Goal: Information Seeking & Learning: Learn about a topic

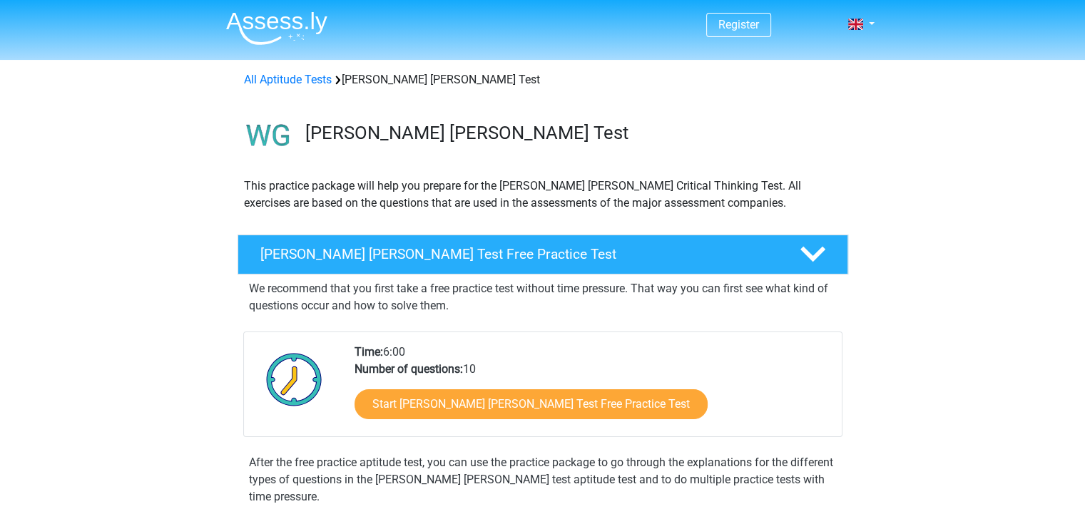
click at [542, 402] on link "Start Watson Glaser Test Free Practice Test" at bounding box center [530, 404] width 353 height 30
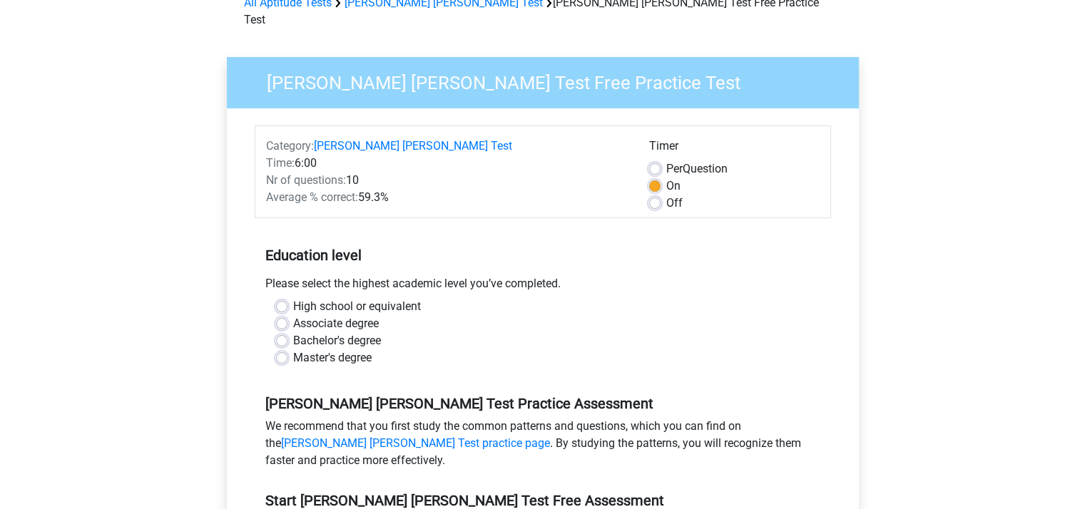
scroll to position [97, 0]
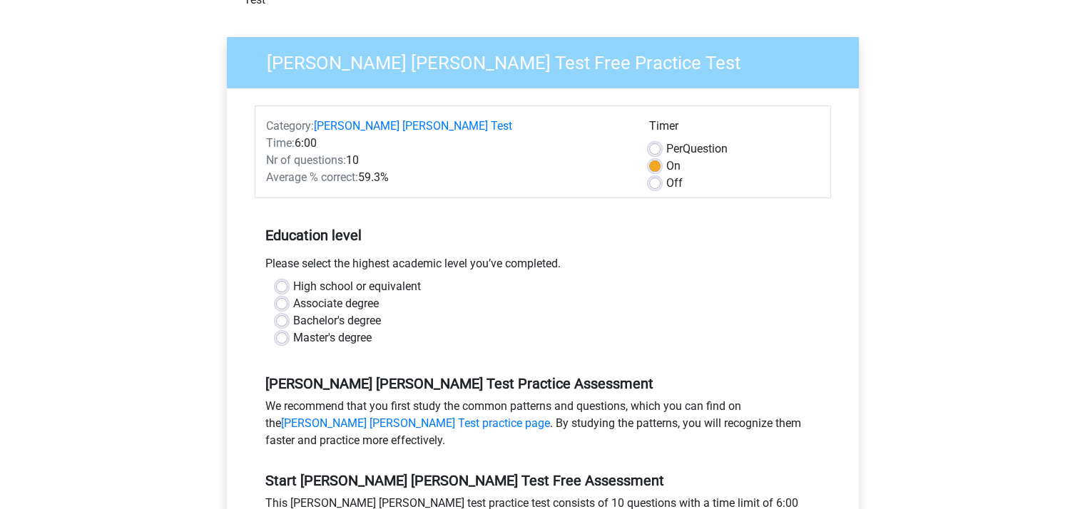
click at [293, 312] on label "Bachelor's degree" at bounding box center [337, 320] width 88 height 17
click at [282, 312] on input "Bachelor's degree" at bounding box center [281, 319] width 11 height 14
radio input "true"
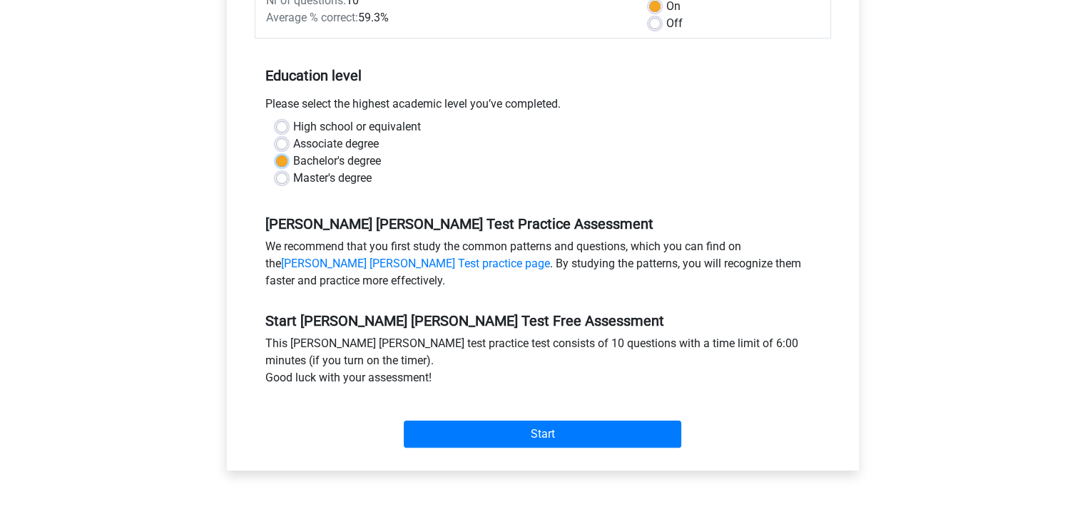
scroll to position [257, 0]
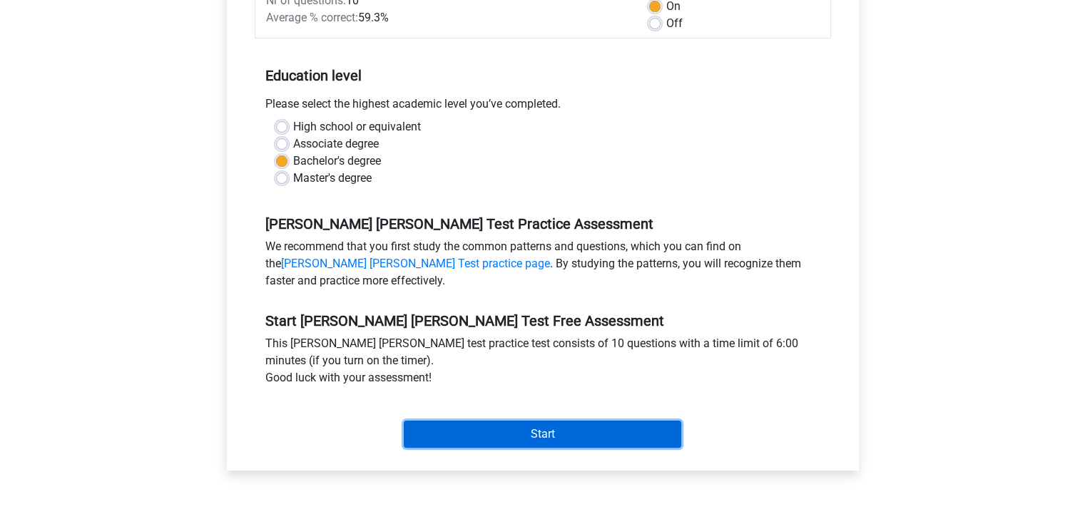
click at [501, 421] on input "Start" at bounding box center [542, 434] width 277 height 27
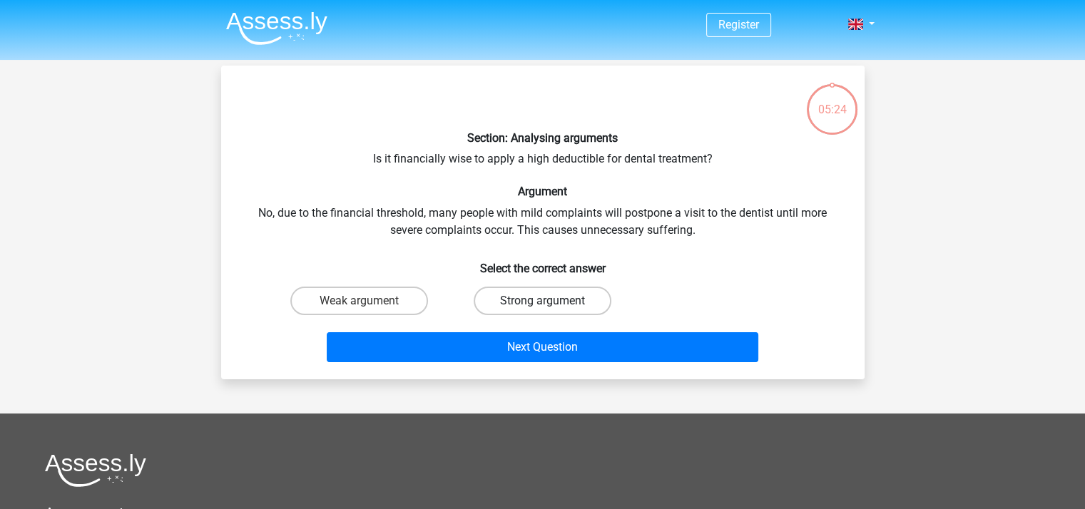
click at [503, 294] on label "Strong argument" at bounding box center [543, 301] width 138 height 29
click at [542, 301] on input "Strong argument" at bounding box center [546, 305] width 9 height 9
radio input "true"
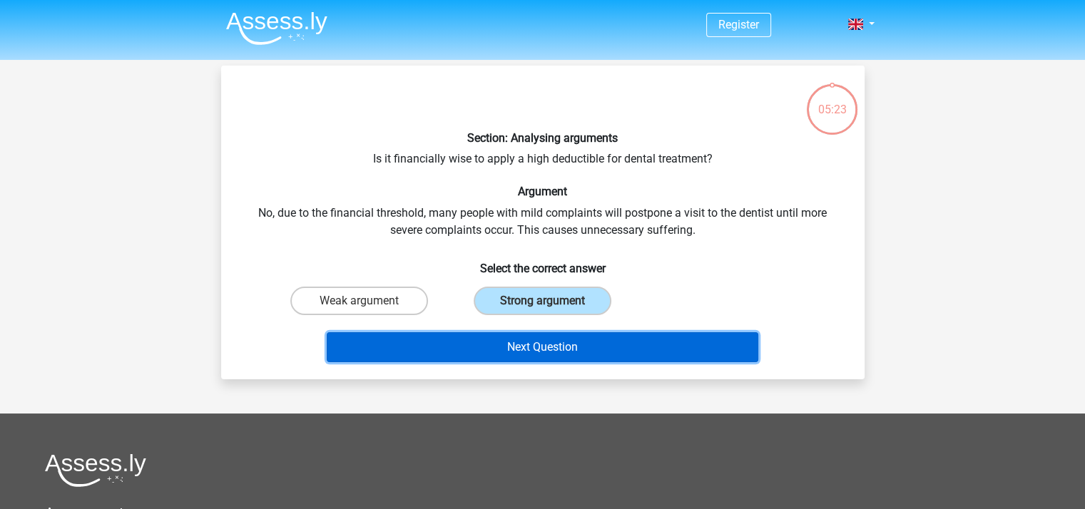
click at [524, 352] on button "Next Question" at bounding box center [543, 347] width 432 height 30
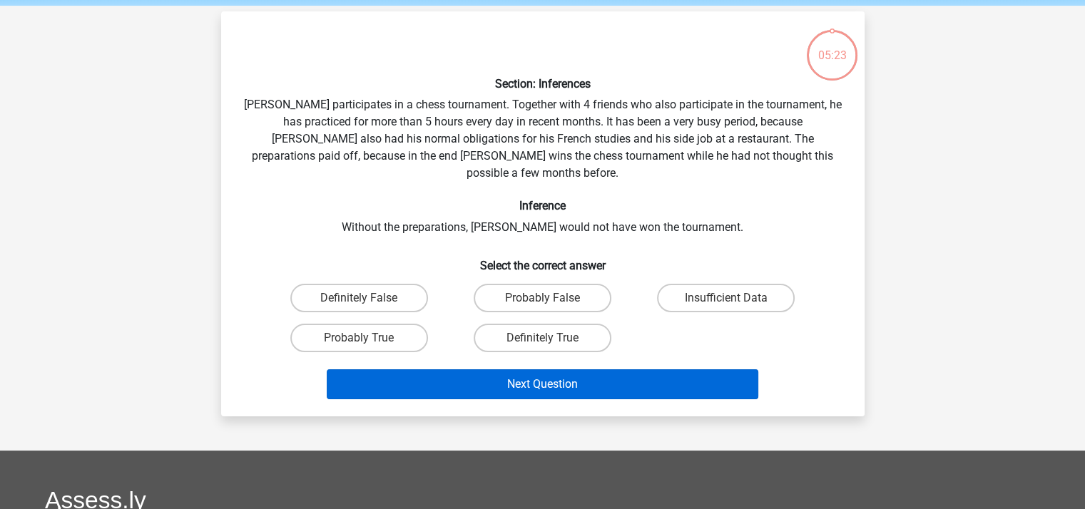
scroll to position [66, 0]
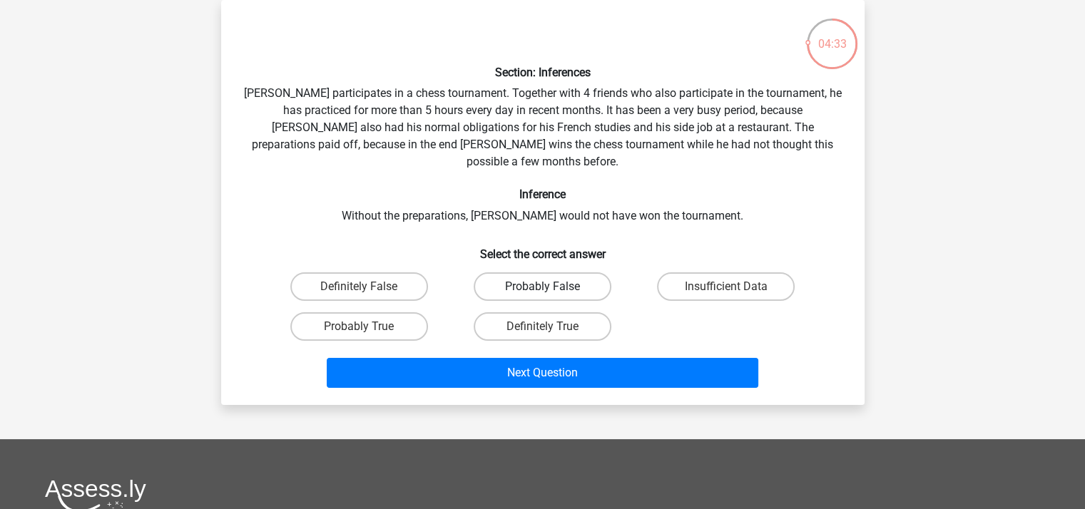
click at [519, 272] on label "Probably False" at bounding box center [543, 286] width 138 height 29
click at [542, 287] on input "Probably False" at bounding box center [546, 291] width 9 height 9
radio input "true"
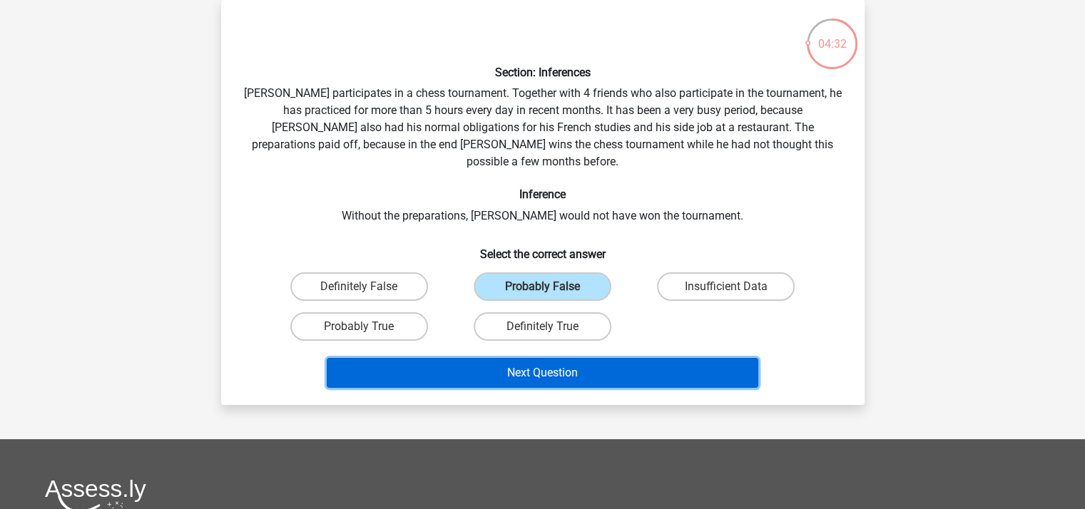
click at [554, 359] on button "Next Question" at bounding box center [543, 373] width 432 height 30
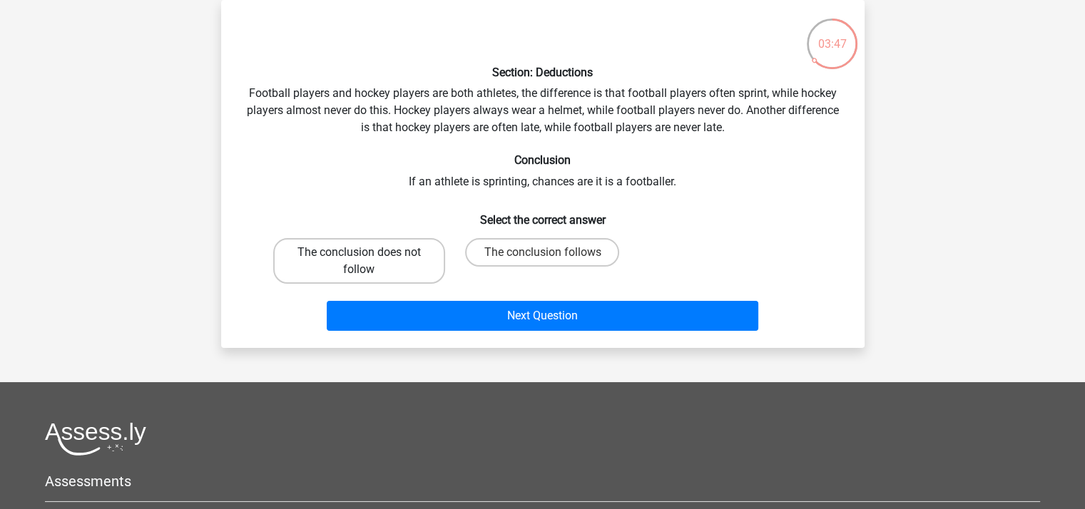
click at [372, 252] on label "The conclusion does not follow" at bounding box center [359, 261] width 172 height 46
click at [368, 252] on input "The conclusion does not follow" at bounding box center [363, 256] width 9 height 9
radio input "true"
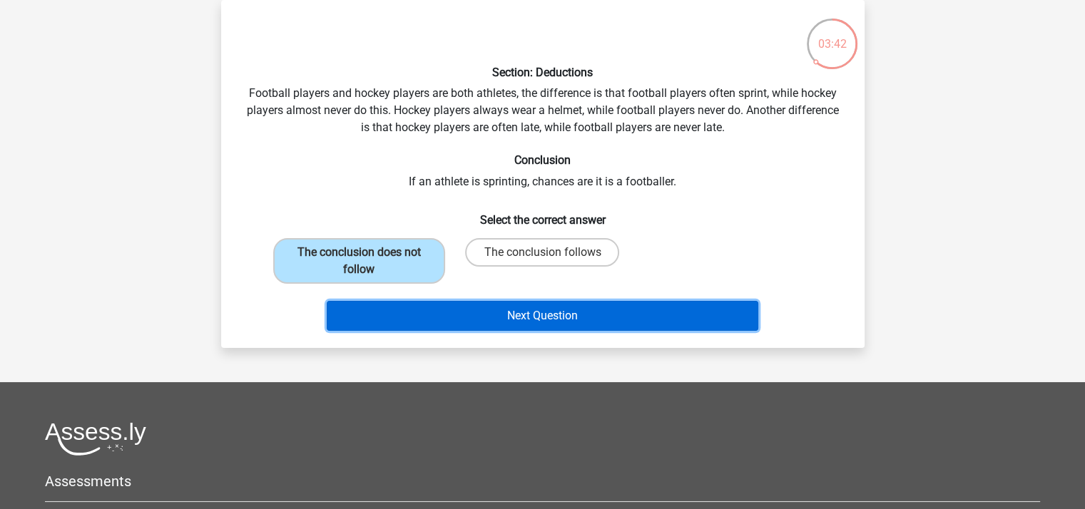
click at [491, 310] on button "Next Question" at bounding box center [543, 316] width 432 height 30
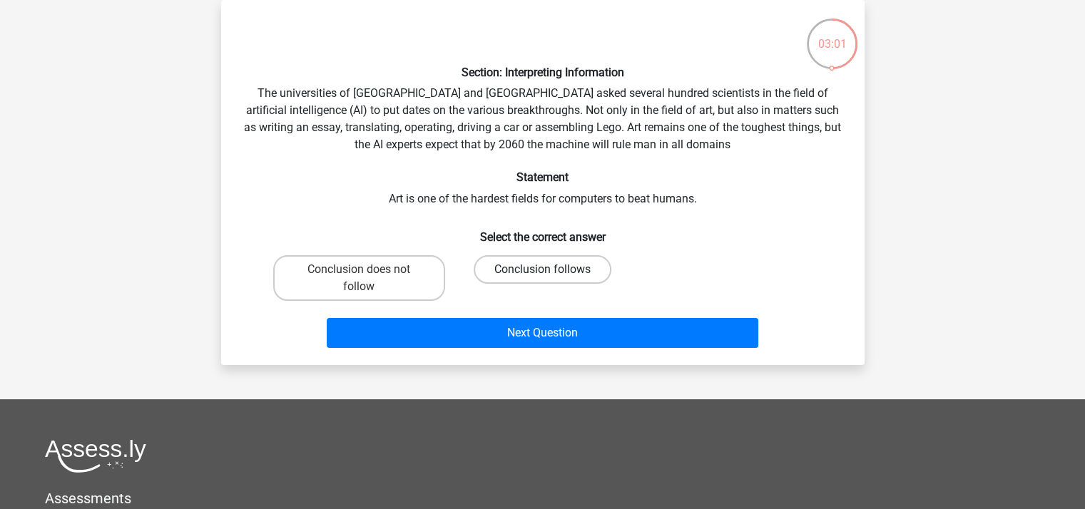
click at [502, 272] on label "Conclusion follows" at bounding box center [543, 269] width 138 height 29
click at [542, 272] on input "Conclusion follows" at bounding box center [546, 274] width 9 height 9
radio input "true"
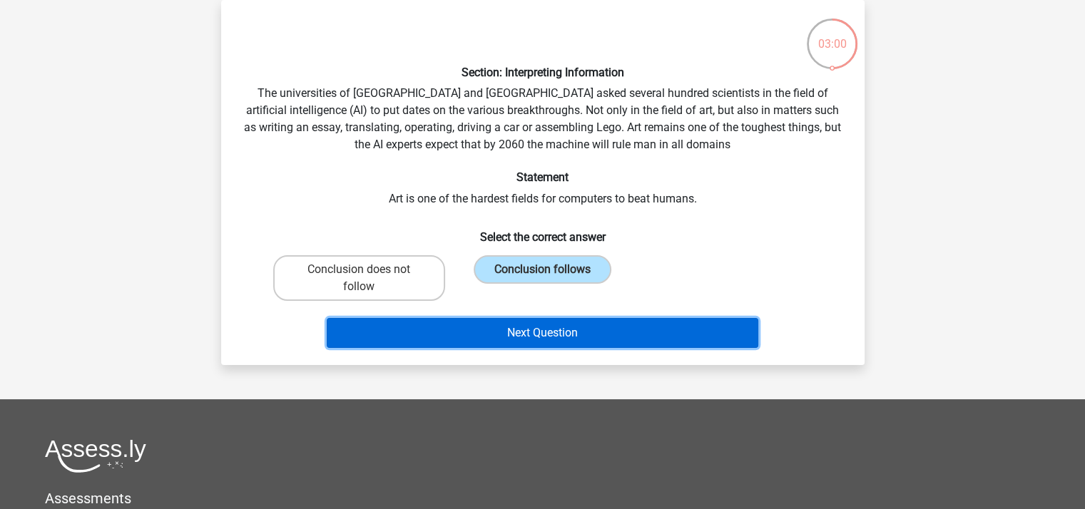
click at [564, 336] on button "Next Question" at bounding box center [543, 333] width 432 height 30
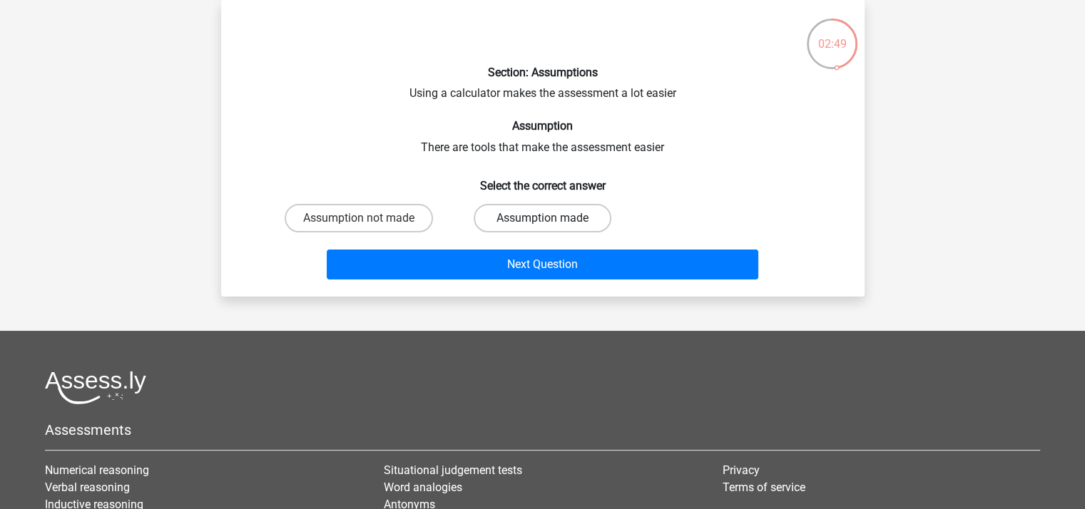
click at [524, 211] on label "Assumption made" at bounding box center [543, 218] width 138 height 29
click at [542, 218] on input "Assumption made" at bounding box center [546, 222] width 9 height 9
radio input "true"
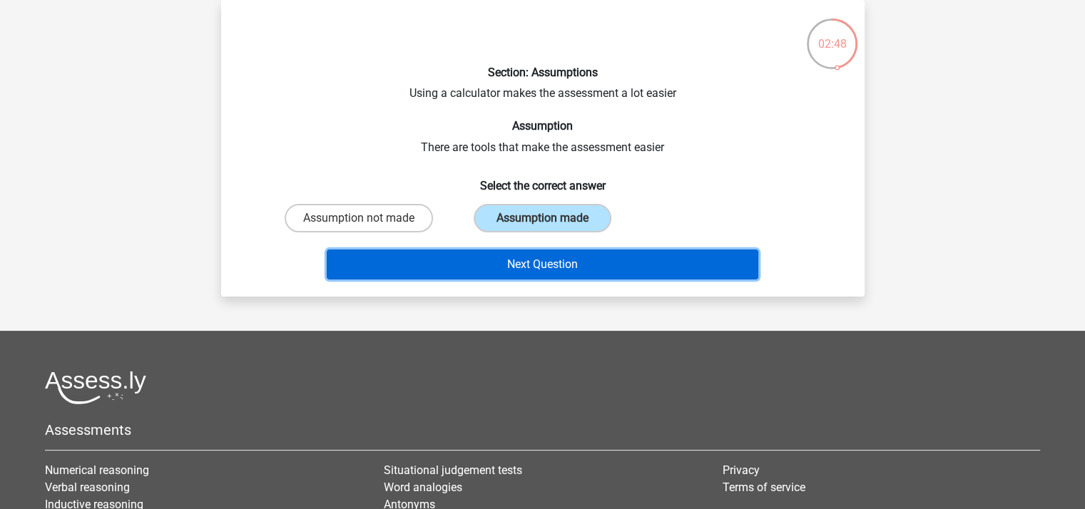
click at [551, 260] on button "Next Question" at bounding box center [543, 265] width 432 height 30
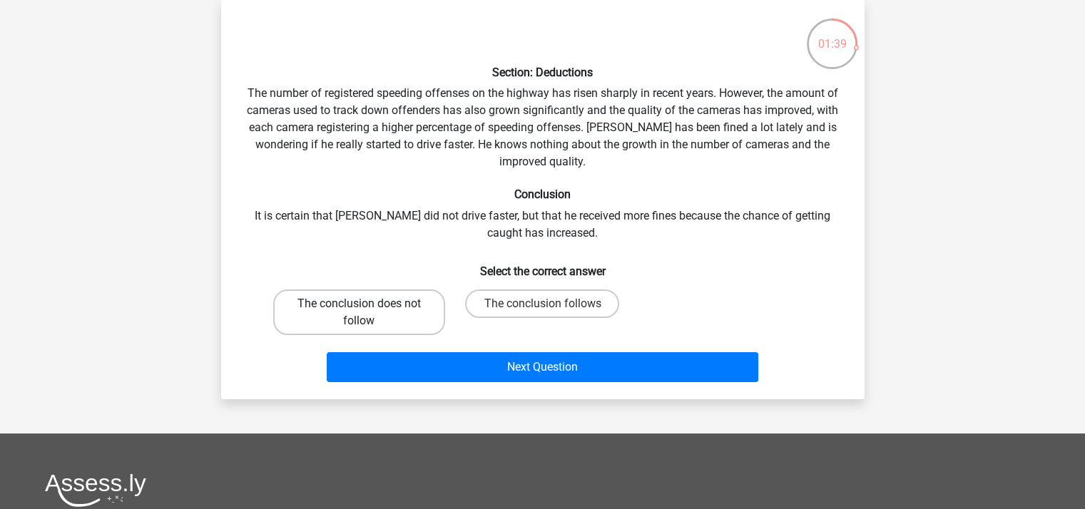
click at [364, 313] on label "The conclusion does not follow" at bounding box center [359, 313] width 172 height 46
click at [364, 313] on input "The conclusion does not follow" at bounding box center [363, 308] width 9 height 9
radio input "true"
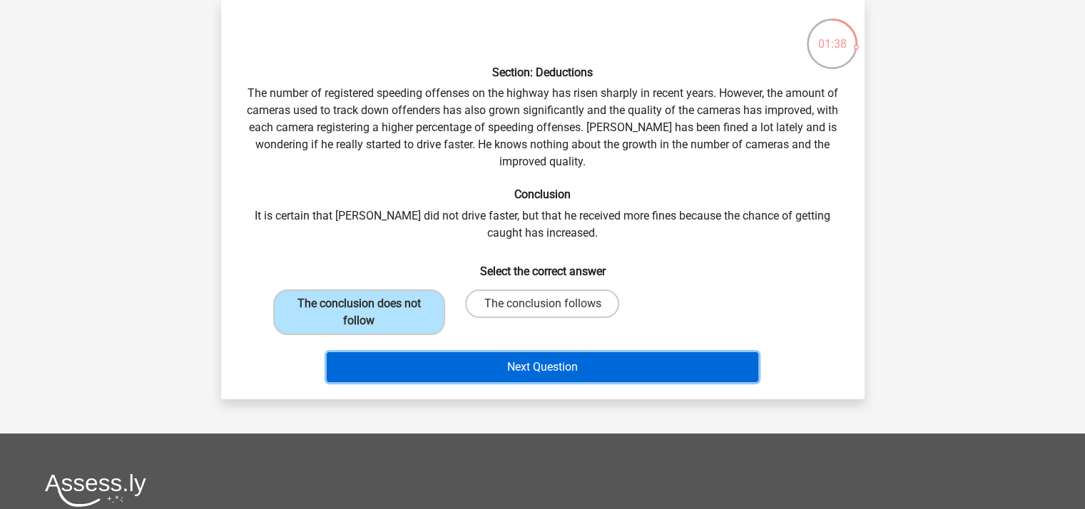
click at [449, 362] on button "Next Question" at bounding box center [543, 367] width 432 height 30
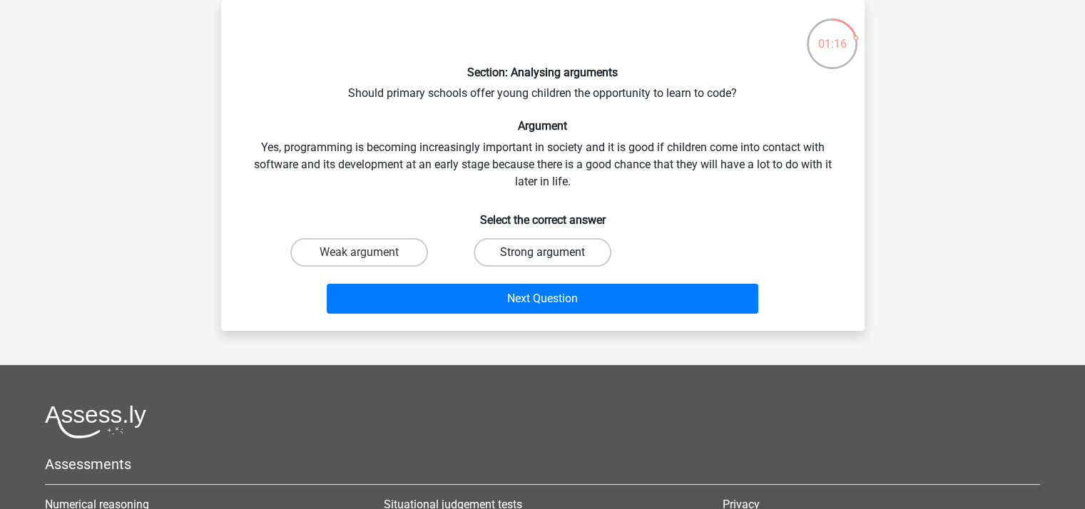
click at [570, 251] on label "Strong argument" at bounding box center [543, 252] width 138 height 29
click at [551, 252] on input "Strong argument" at bounding box center [546, 256] width 9 height 9
radio input "true"
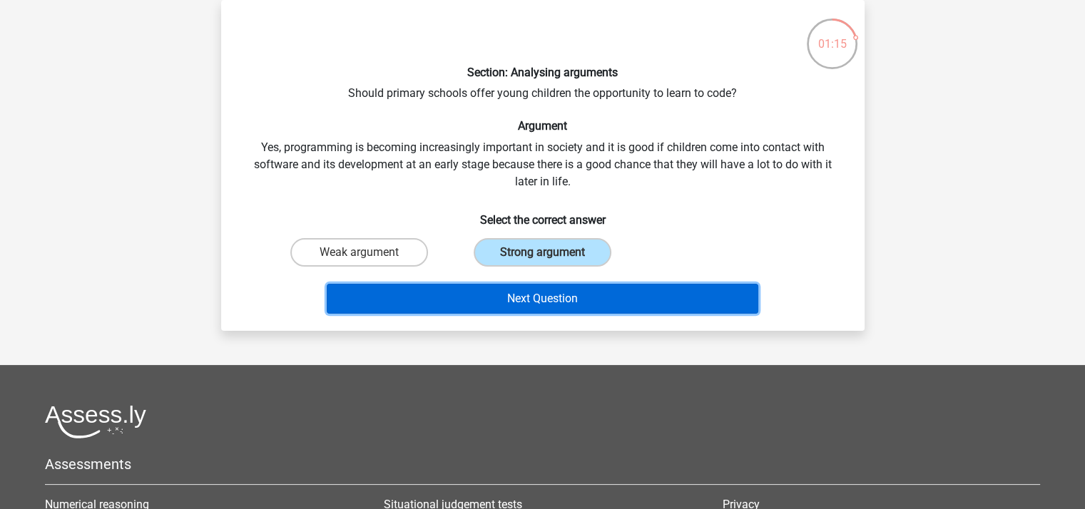
click at [601, 295] on button "Next Question" at bounding box center [543, 299] width 432 height 30
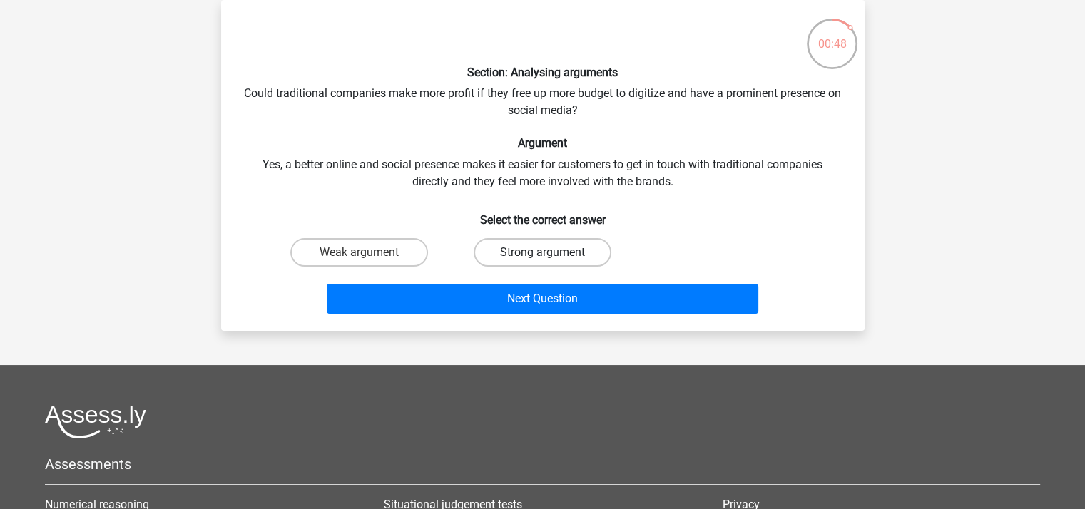
click at [571, 247] on label "Strong argument" at bounding box center [543, 252] width 138 height 29
click at [551, 252] on input "Strong argument" at bounding box center [546, 256] width 9 height 9
radio input "true"
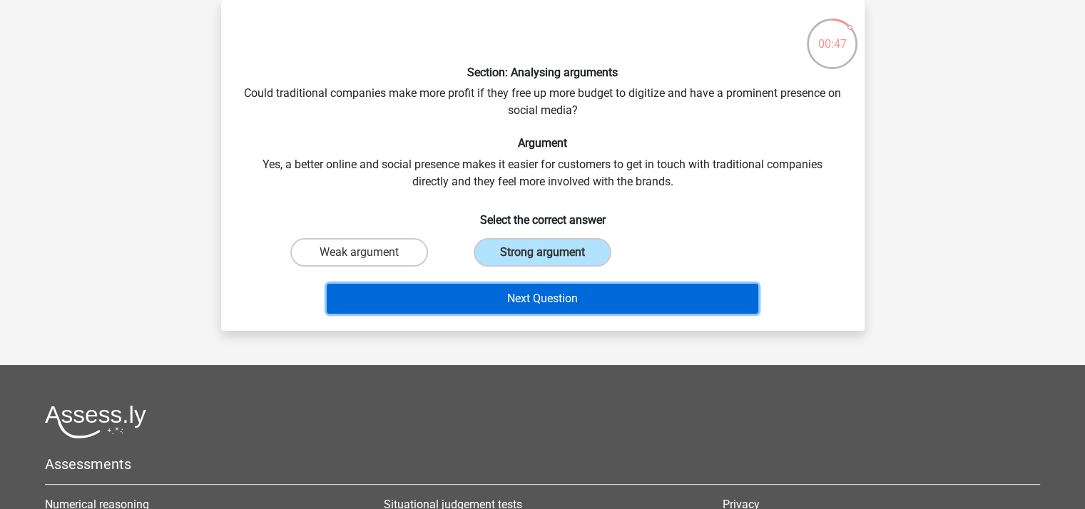
click at [593, 299] on button "Next Question" at bounding box center [543, 299] width 432 height 30
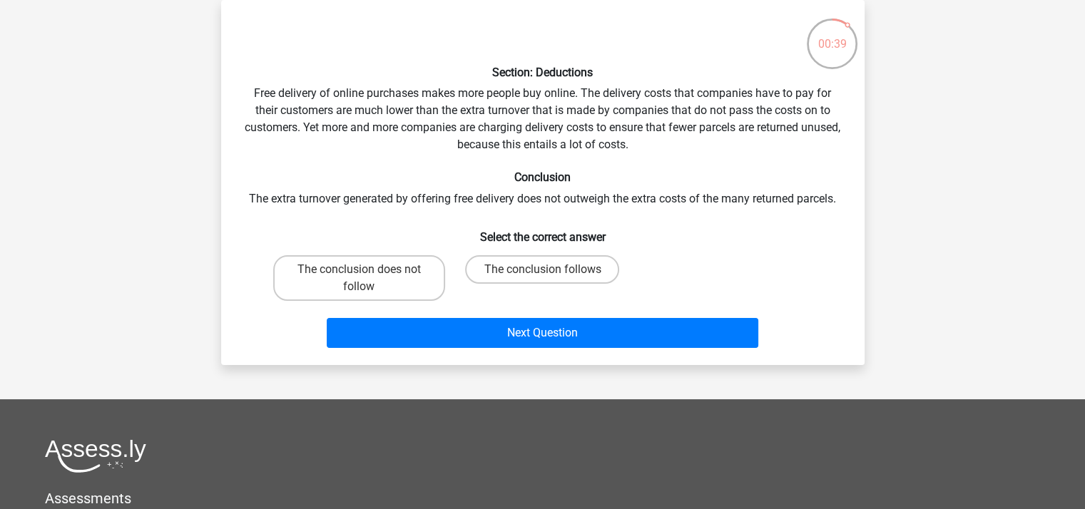
scroll to position [0, 0]
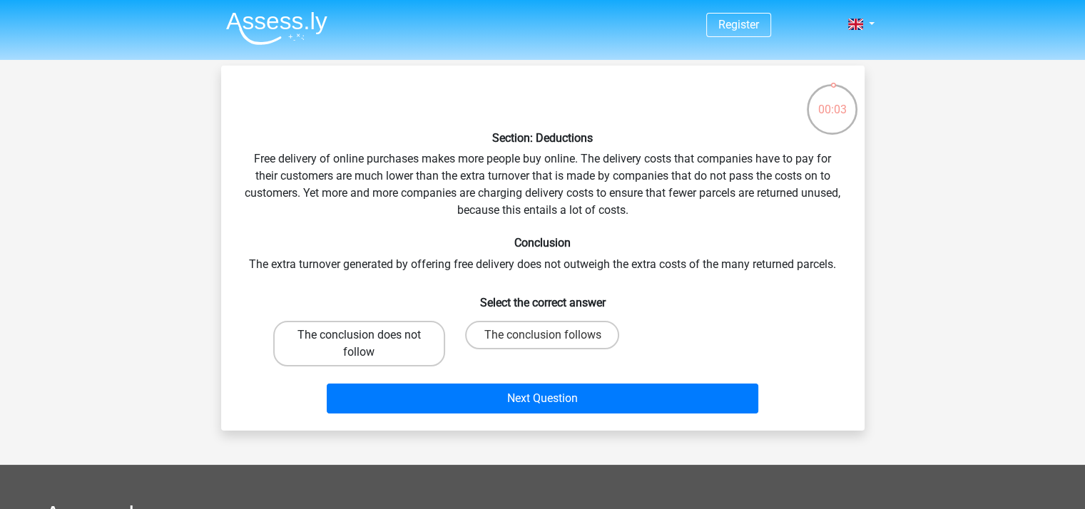
click at [370, 337] on label "The conclusion does not follow" at bounding box center [359, 344] width 172 height 46
click at [368, 337] on input "The conclusion does not follow" at bounding box center [363, 339] width 9 height 9
radio input "true"
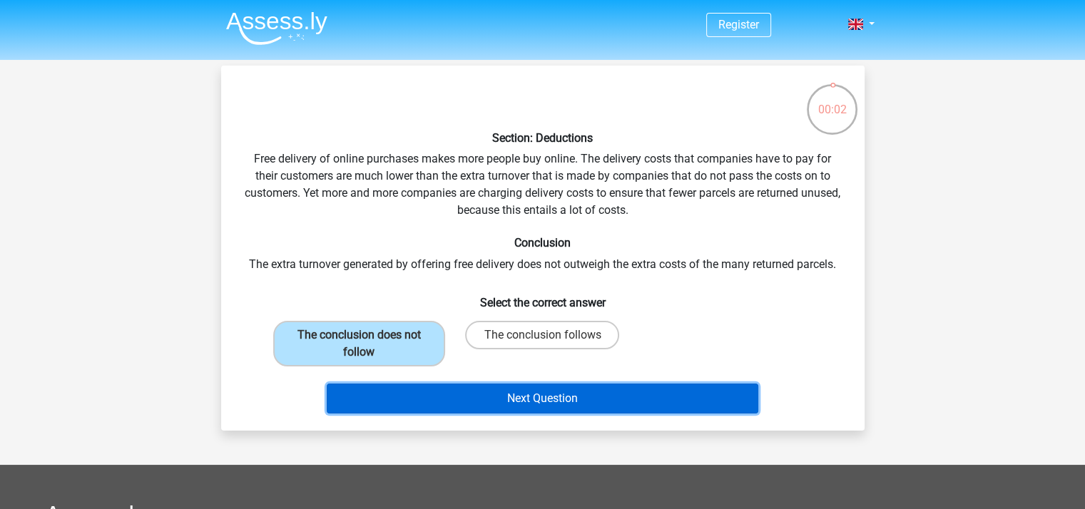
click at [478, 402] on button "Next Question" at bounding box center [543, 399] width 432 height 30
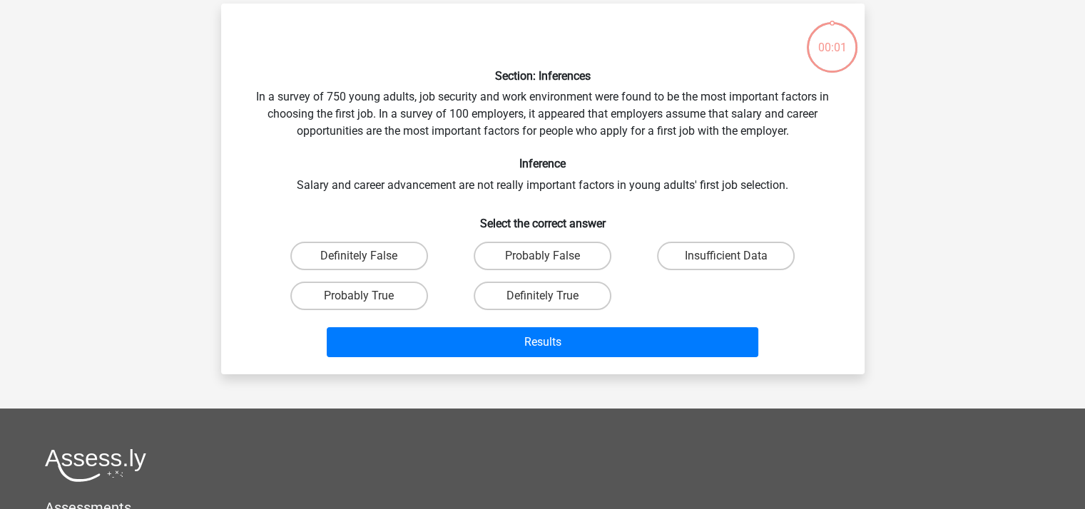
scroll to position [66, 0]
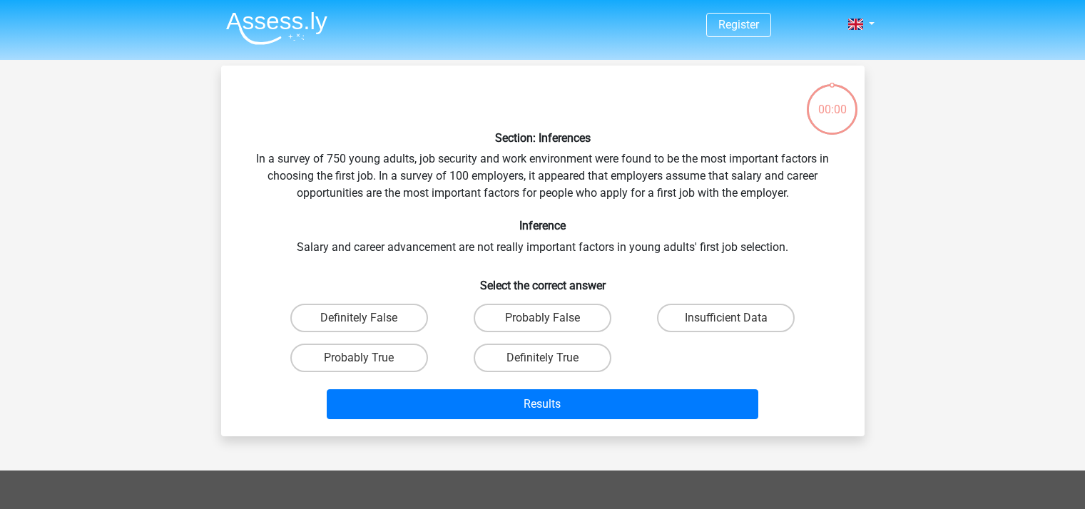
scroll to position [66, 0]
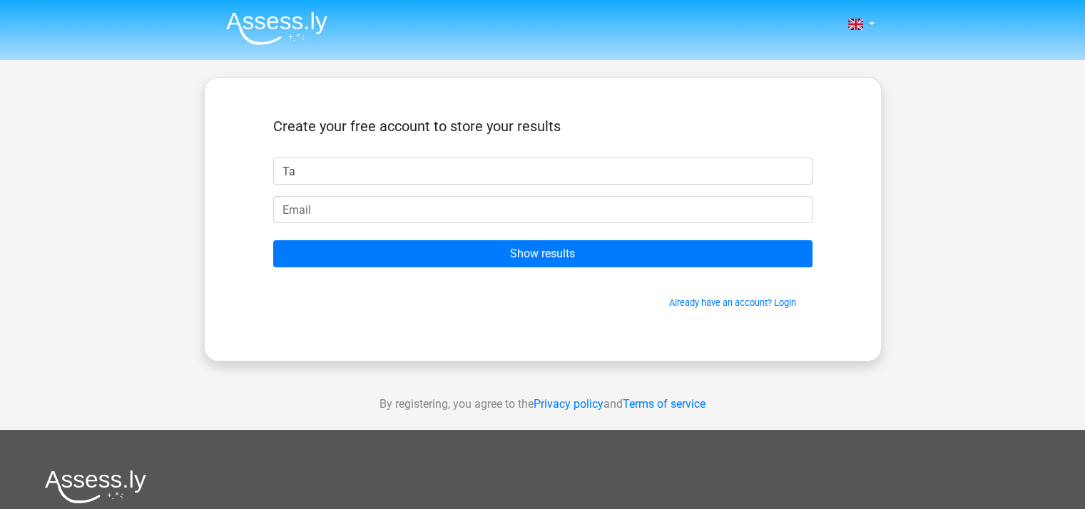
type input "Tabassum"
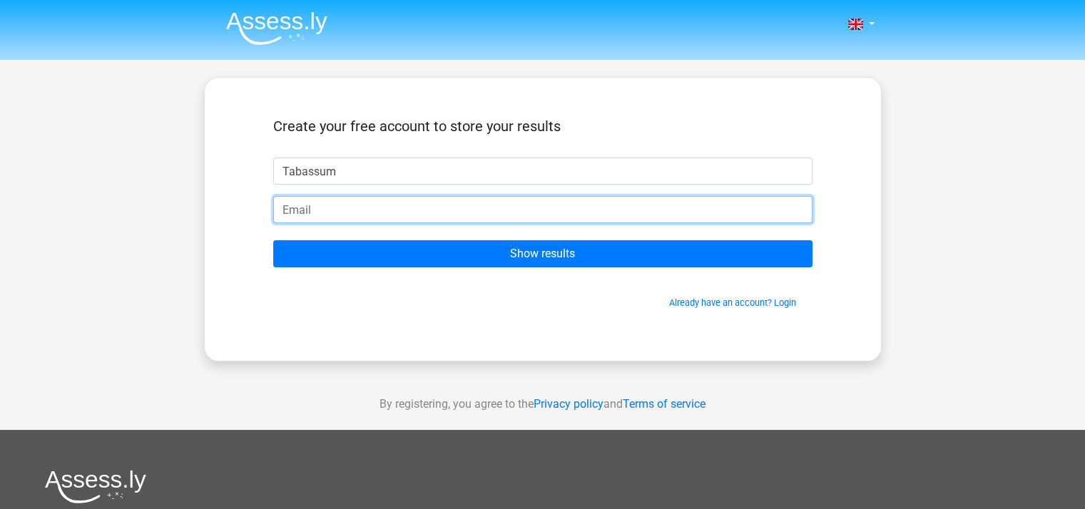
click at [381, 209] on input "email" at bounding box center [542, 209] width 539 height 27
type input "[EMAIL_ADDRESS][DOMAIN_NAME]"
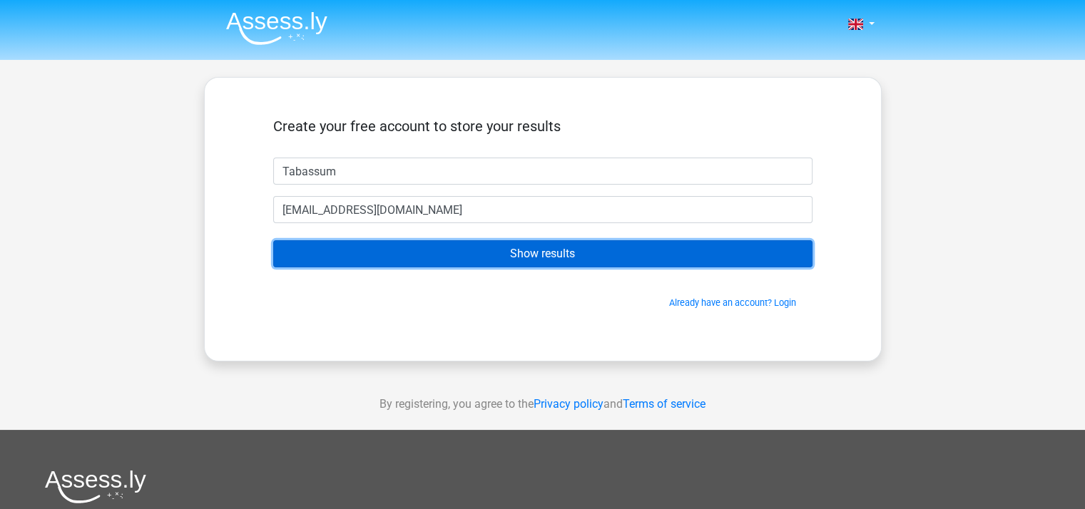
click at [415, 247] on input "Show results" at bounding box center [542, 253] width 539 height 27
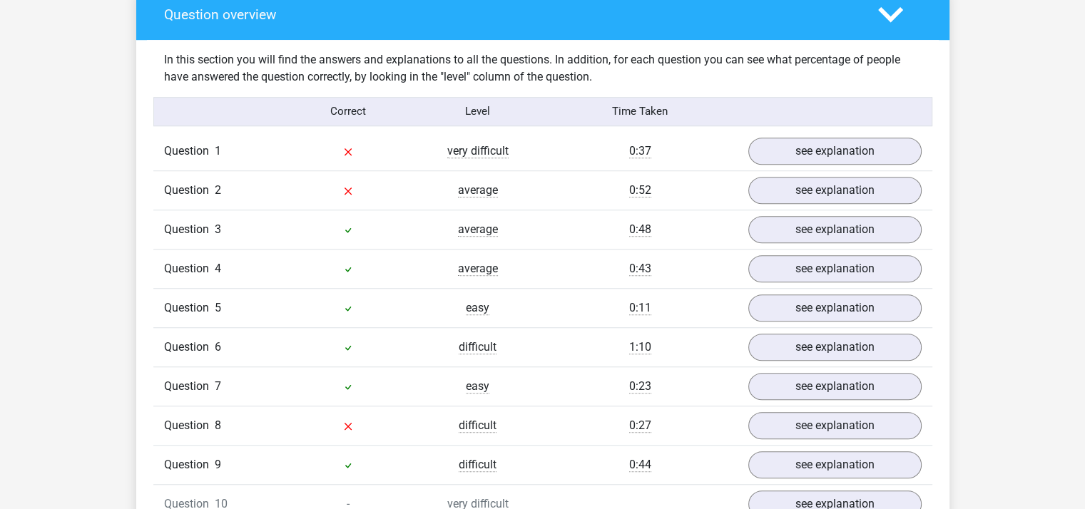
scroll to position [1077, 0]
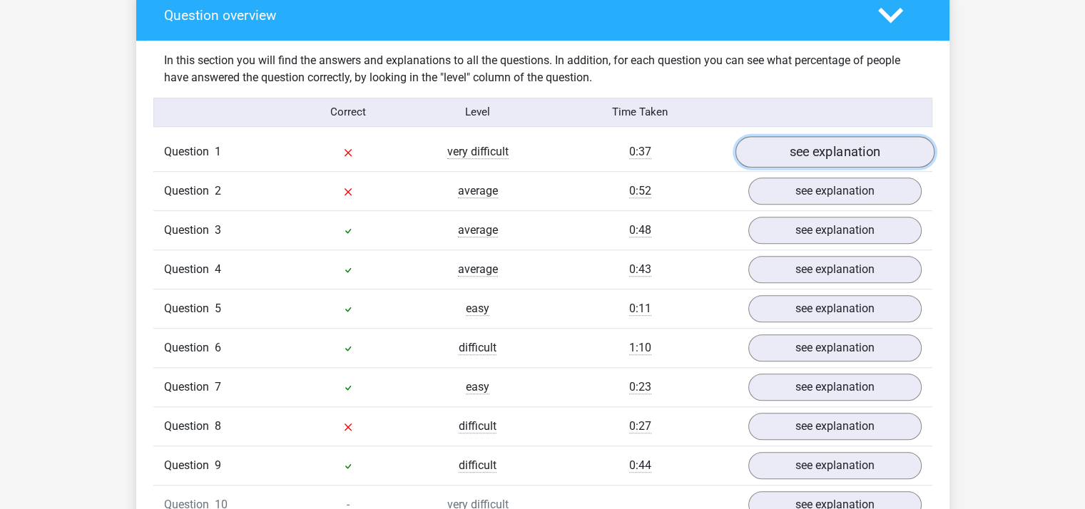
click at [824, 149] on link "see explanation" at bounding box center [834, 151] width 199 height 31
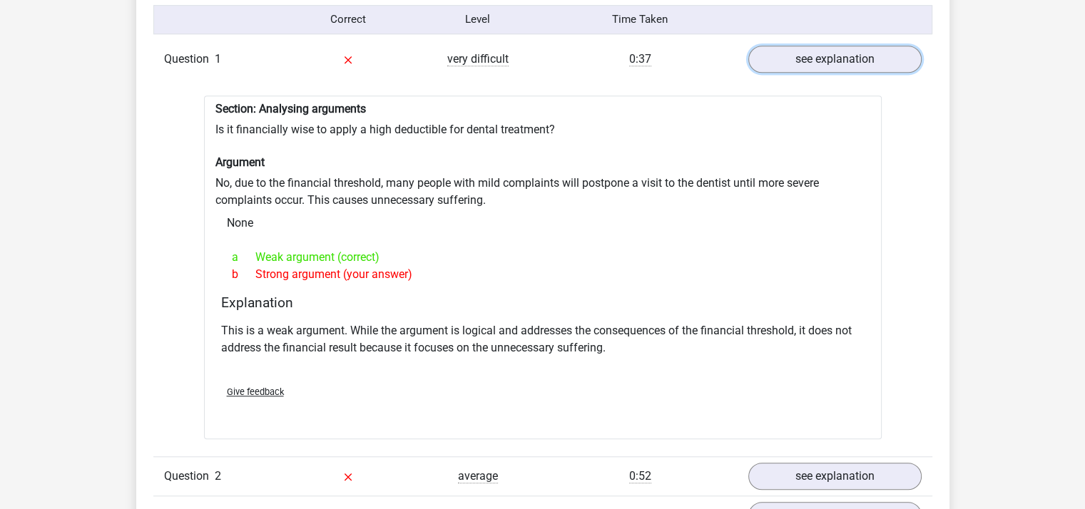
scroll to position [1160, 0]
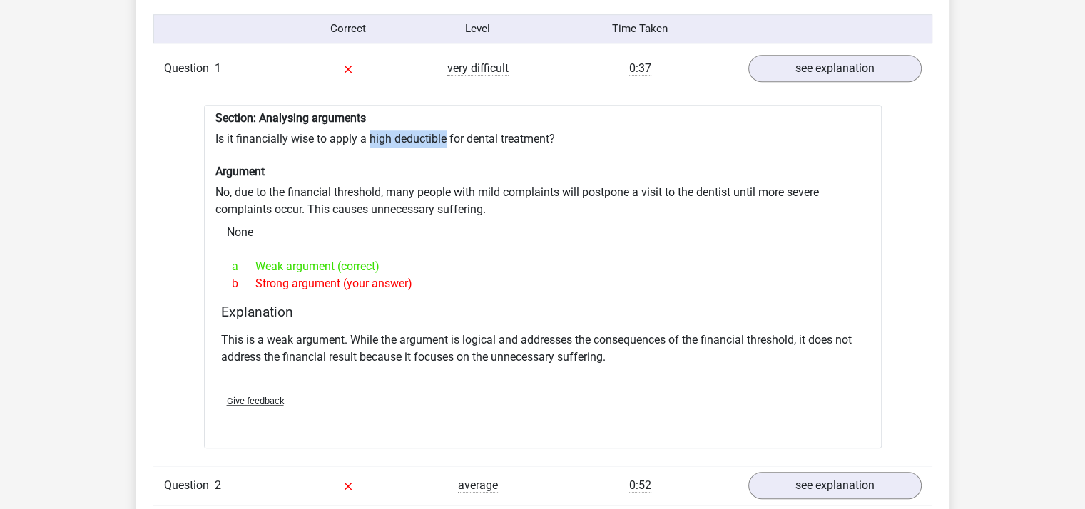
drag, startPoint x: 369, startPoint y: 131, endPoint x: 444, endPoint y: 131, distance: 75.6
click at [444, 131] on div "Section: Analysing arguments Is it financially wise to apply a high deductible …" at bounding box center [543, 277] width 678 height 344
copy div "high deductible"
click at [330, 363] on div "This is a weak argument. While the argument is logical and addresses the conseq…" at bounding box center [542, 354] width 643 height 57
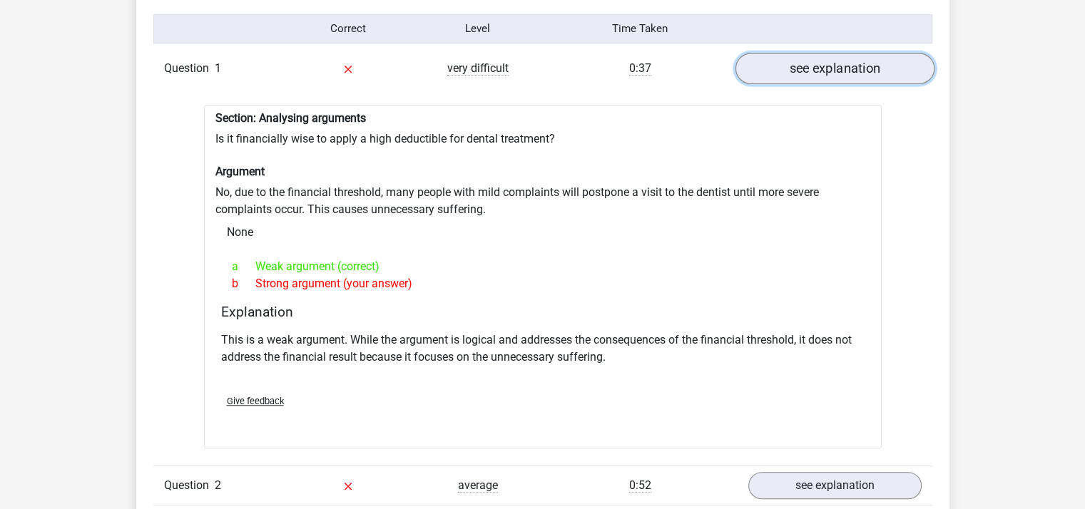
click at [790, 59] on link "see explanation" at bounding box center [834, 68] width 199 height 31
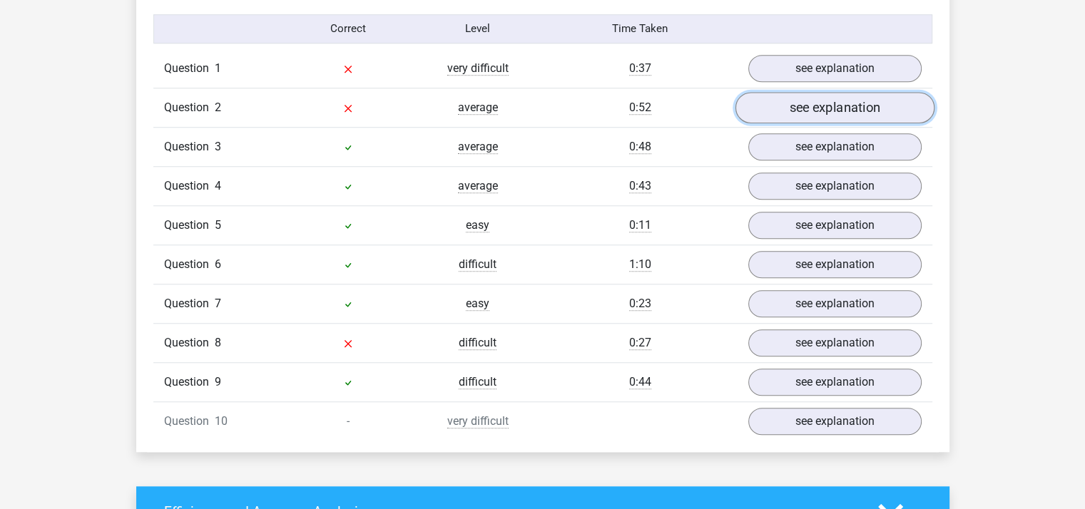
click at [776, 103] on link "see explanation" at bounding box center [834, 107] width 199 height 31
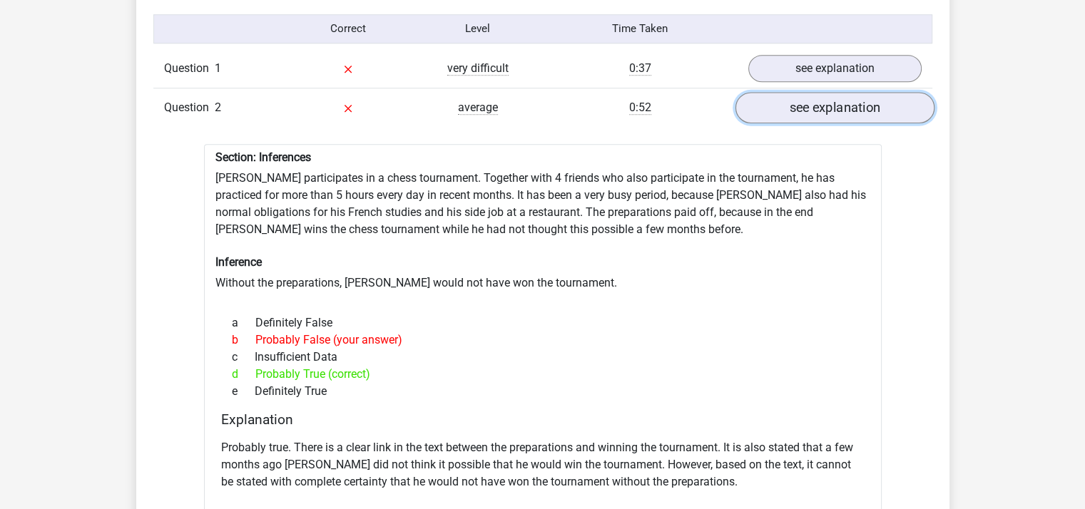
click at [849, 98] on link "see explanation" at bounding box center [834, 107] width 199 height 31
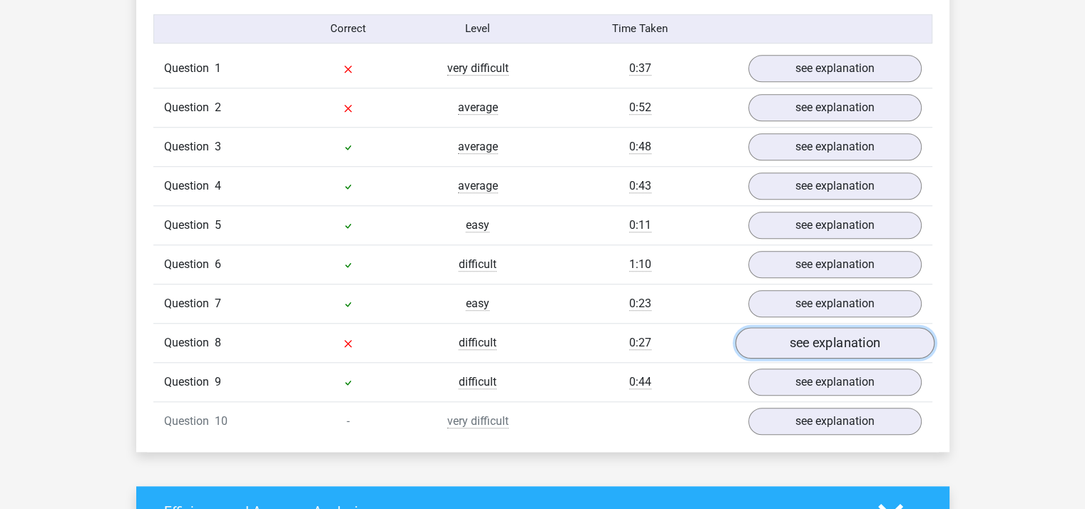
click at [856, 334] on link "see explanation" at bounding box center [834, 342] width 199 height 31
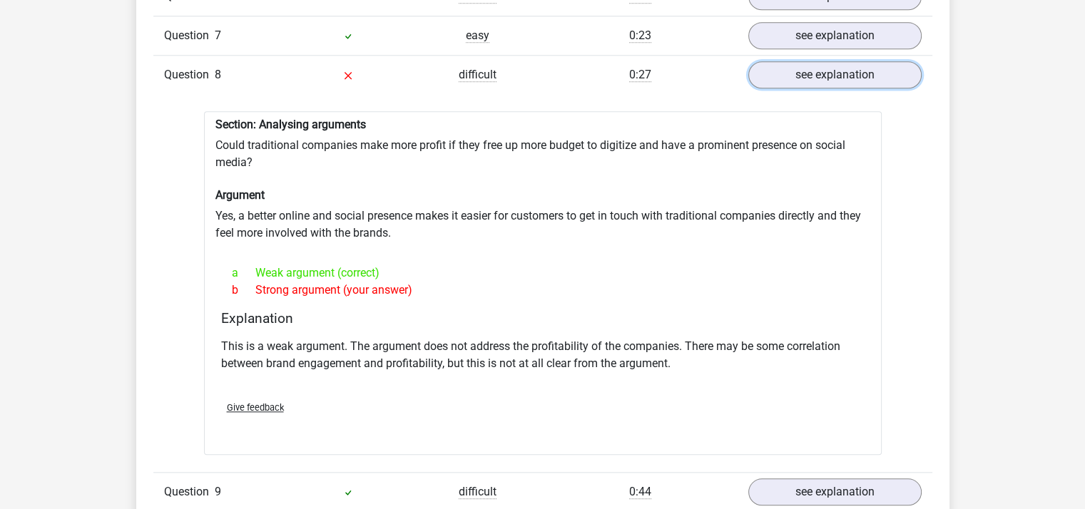
scroll to position [1429, 0]
click at [847, 58] on link "see explanation" at bounding box center [834, 73] width 199 height 31
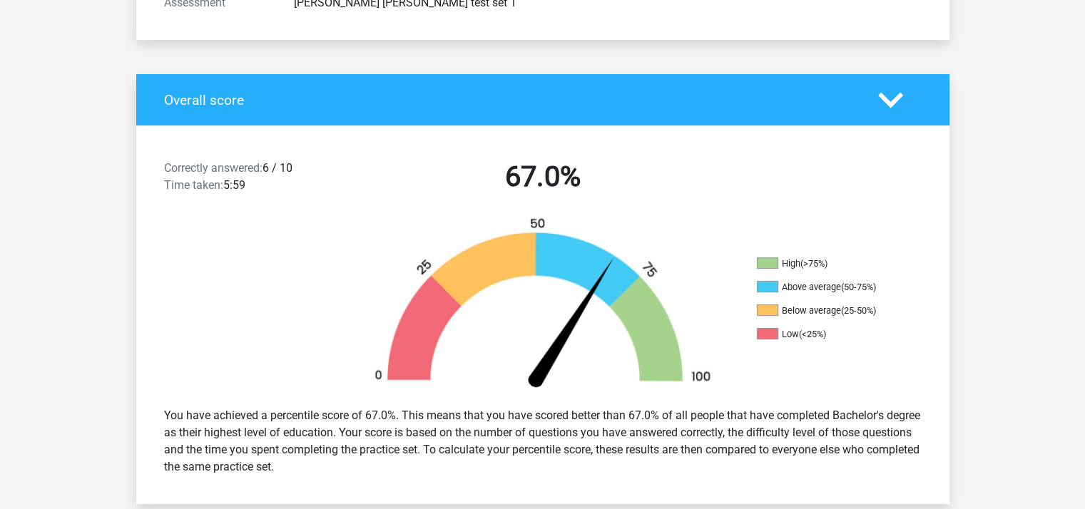
scroll to position [0, 0]
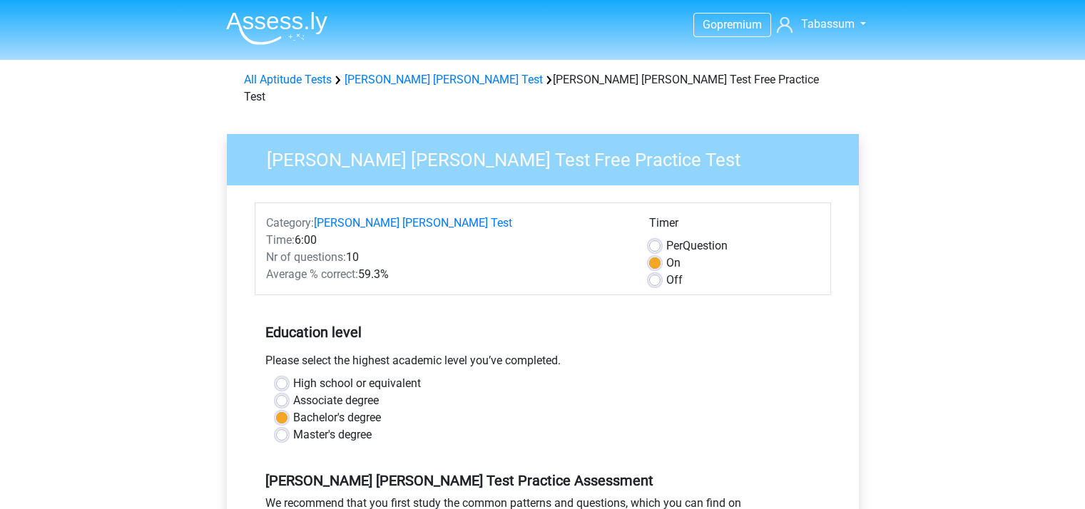
scroll to position [257, 0]
